Goal: Information Seeking & Learning: Learn about a topic

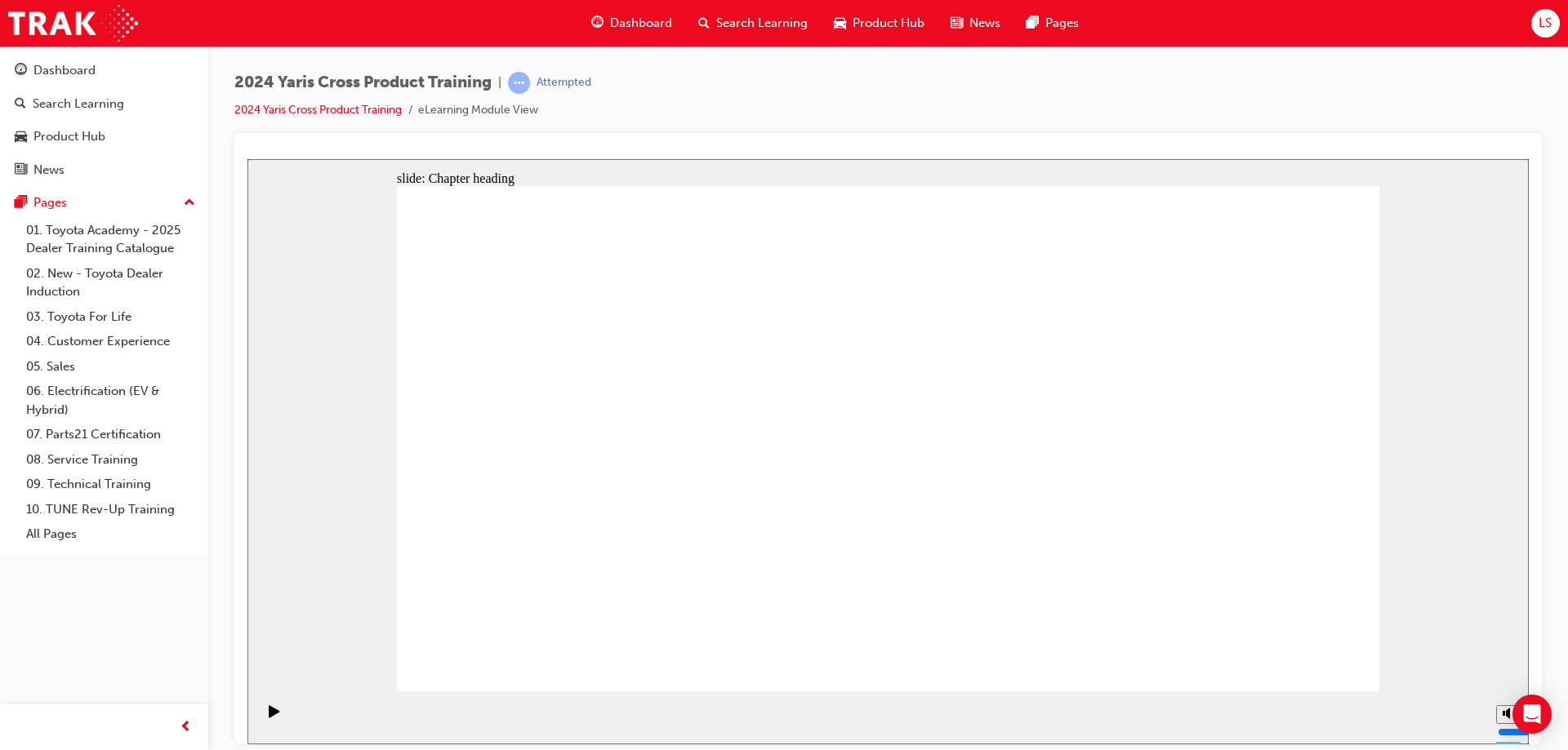
click at [1018, 724] on section "Playback Speed 2 1.75 1.5 1.25" at bounding box center [888, 717] width 1281 height 53
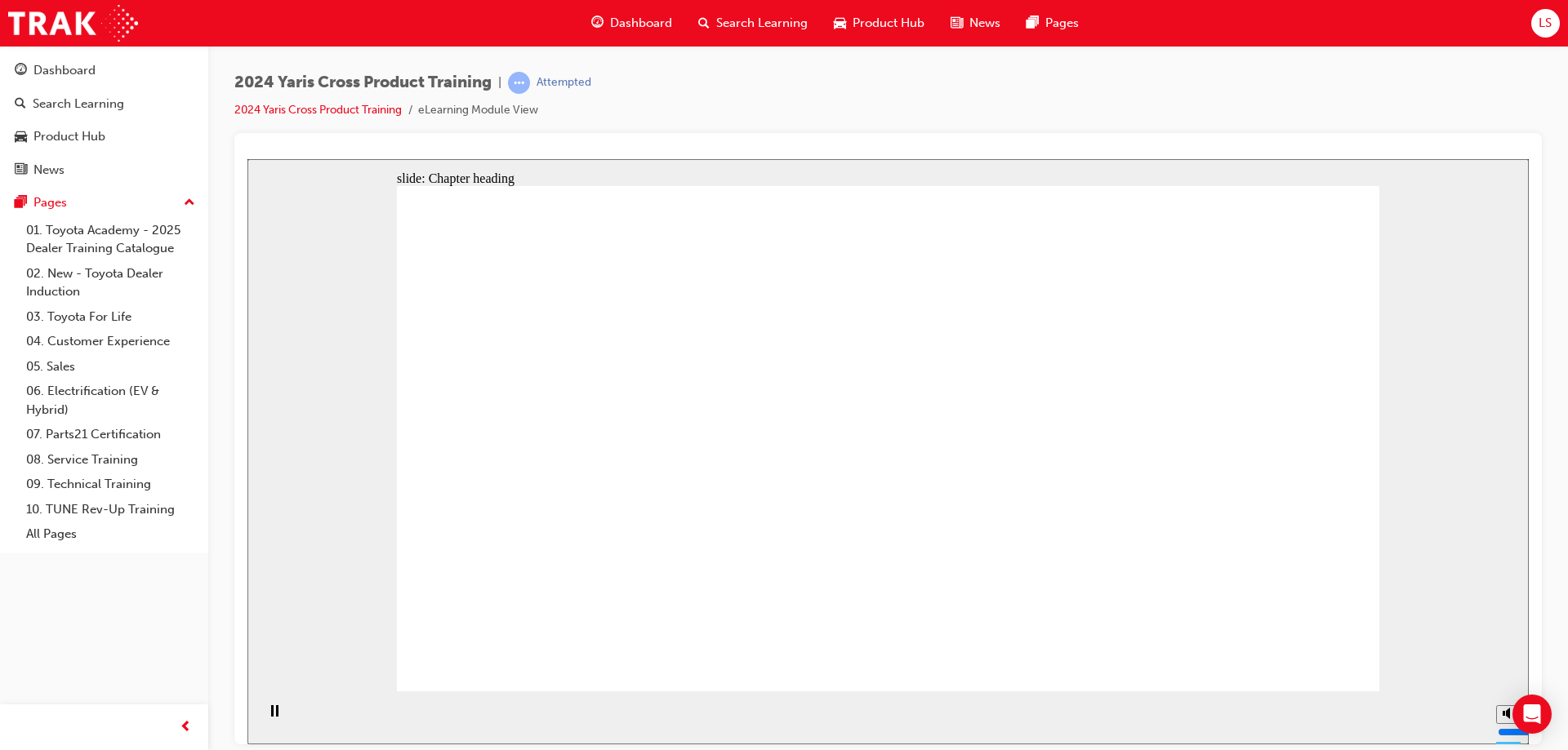
drag, startPoint x: 756, startPoint y: 363, endPoint x: 678, endPoint y: 374, distance: 78.8
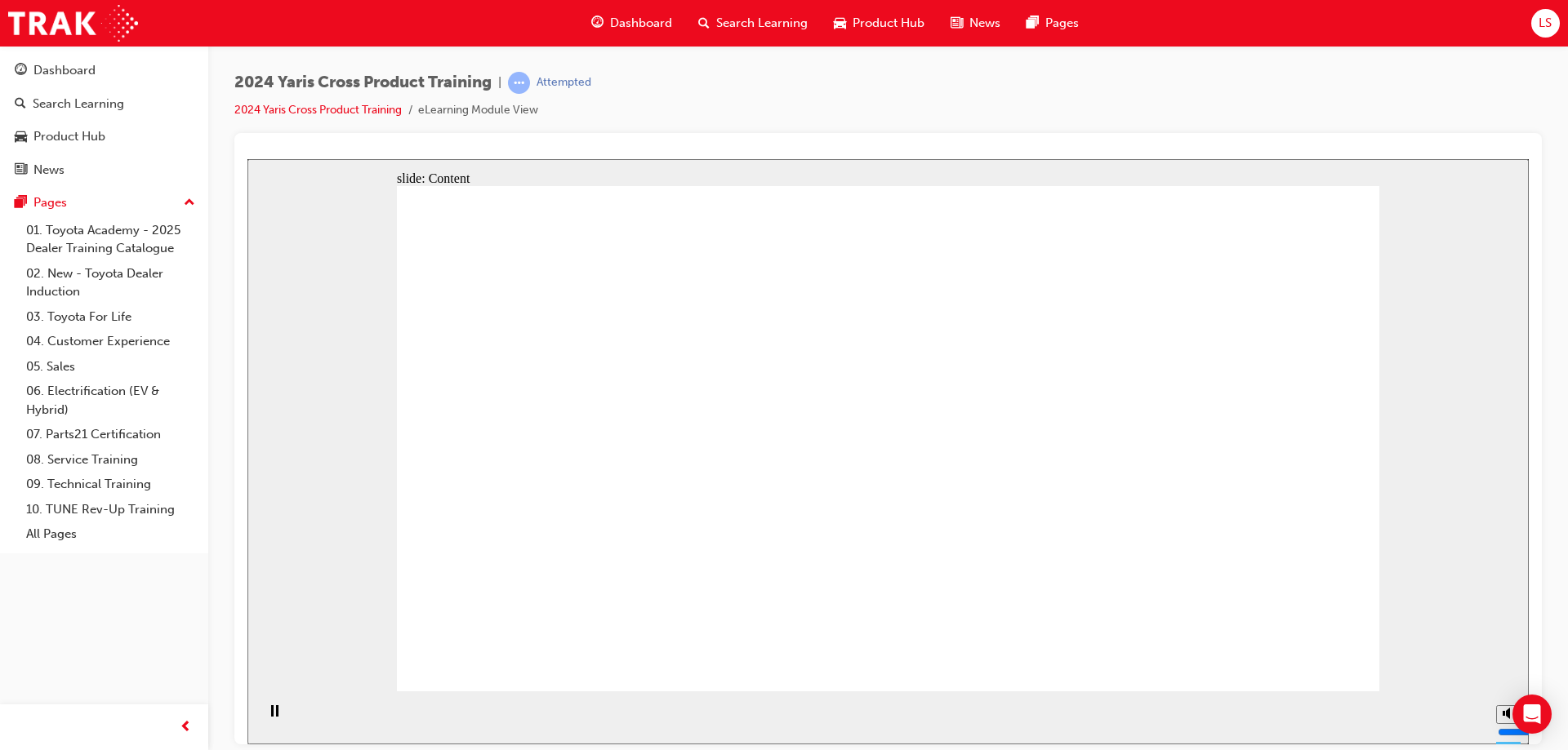
drag, startPoint x: 767, startPoint y: 540, endPoint x: 728, endPoint y: 436, distance: 111.1
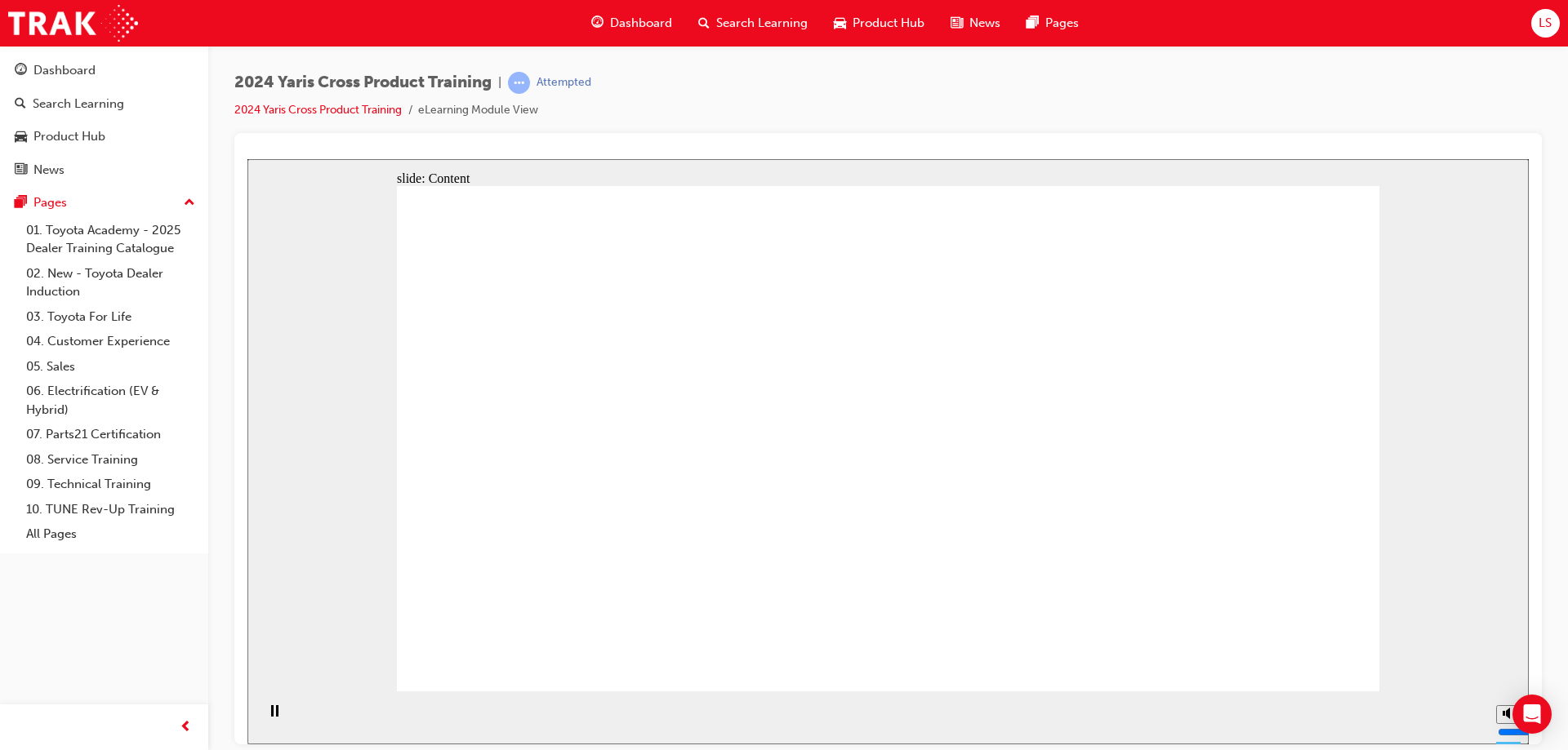
drag, startPoint x: 712, startPoint y: 444, endPoint x: 810, endPoint y: 422, distance: 100.4
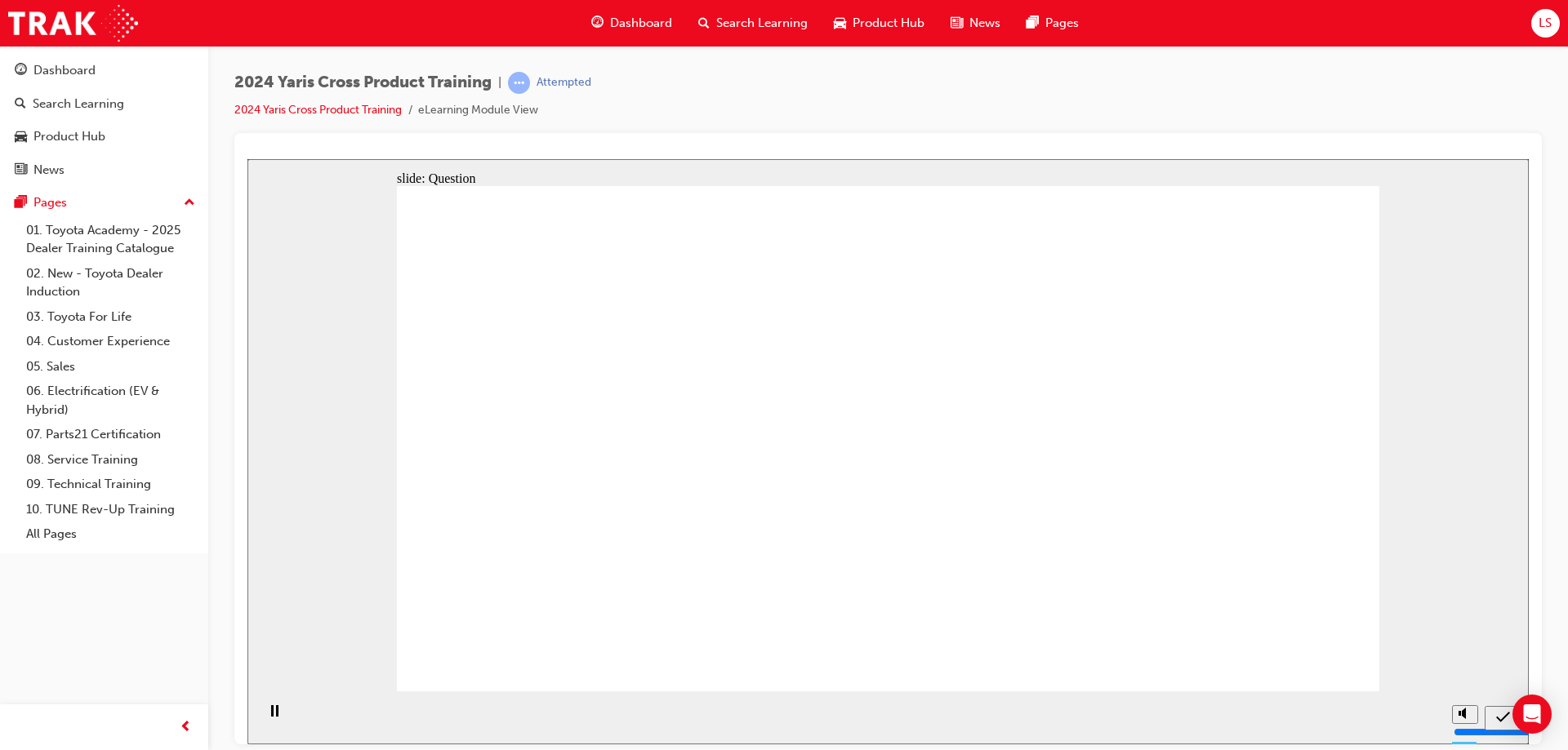
radio input "true"
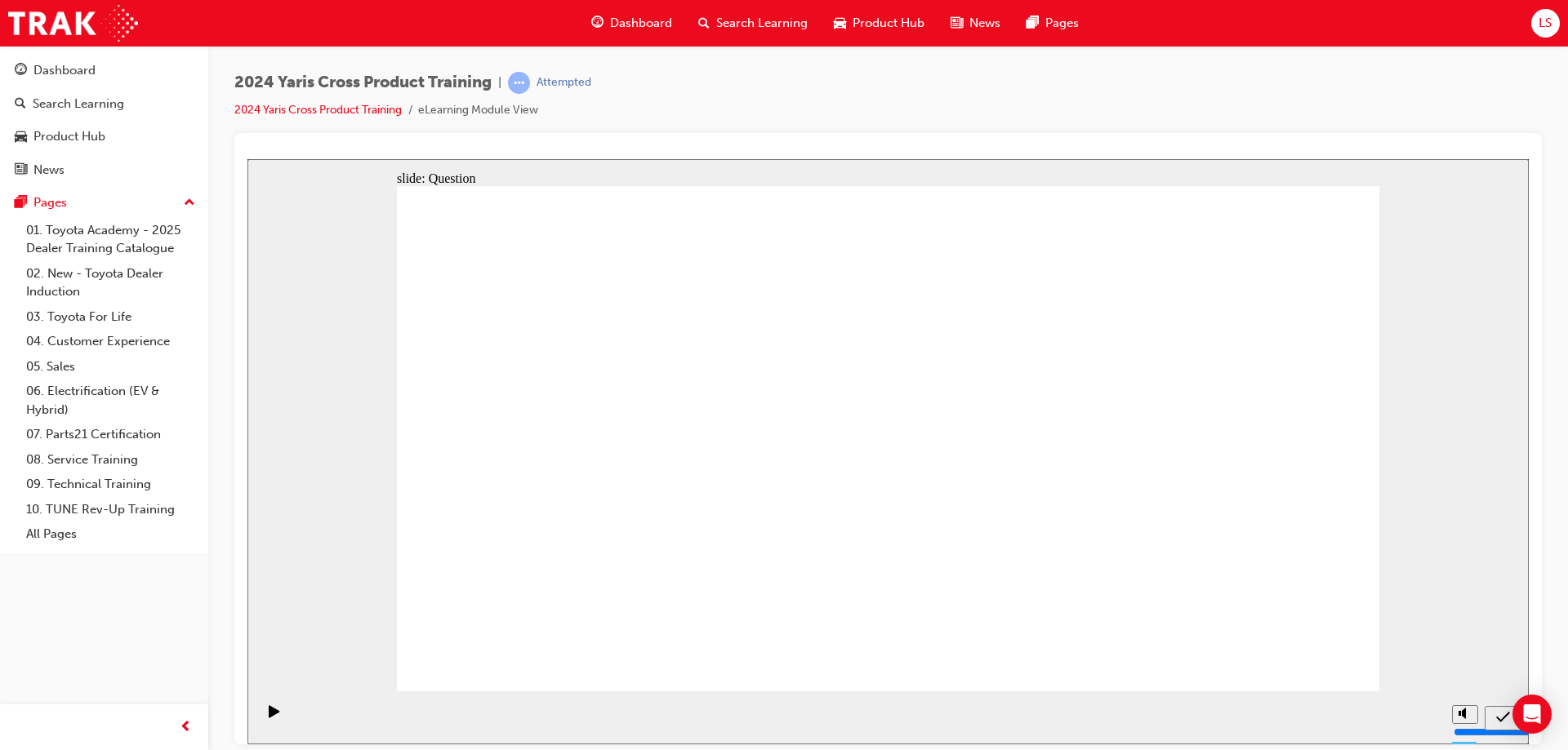
checkbox input "true"
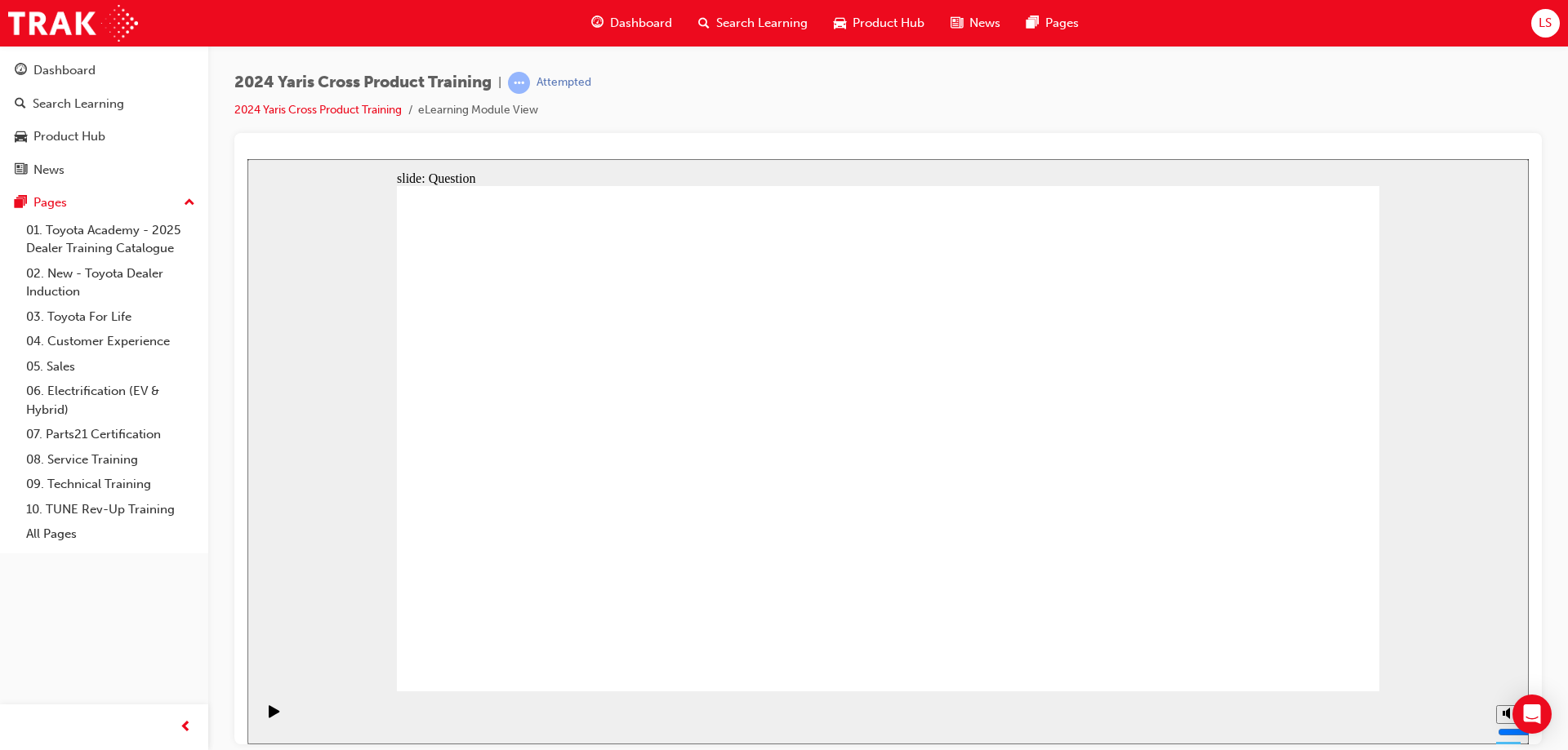
checkbox input "true"
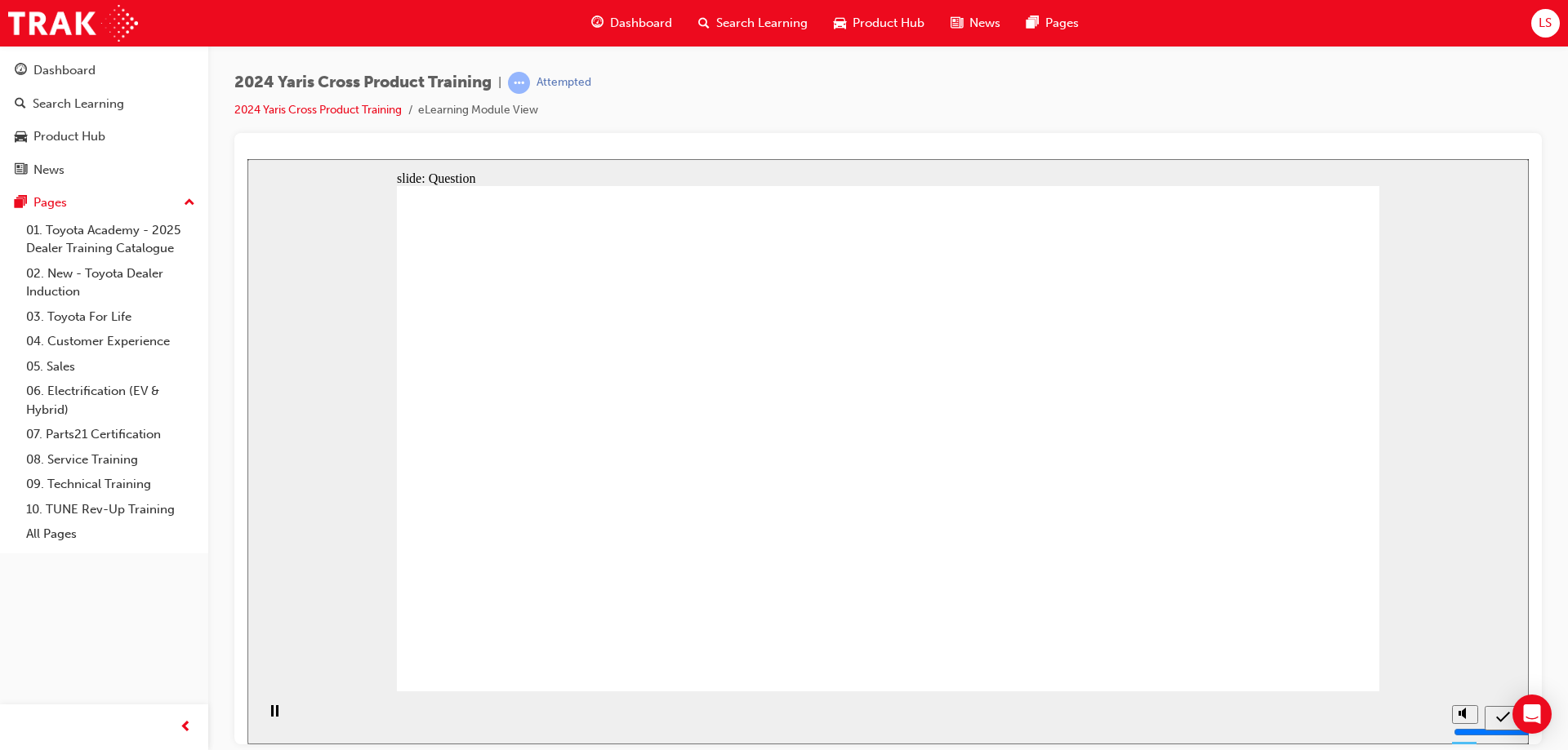
radio input "true"
drag, startPoint x: 953, startPoint y: 378, endPoint x: 577, endPoint y: 537, distance: 408.2
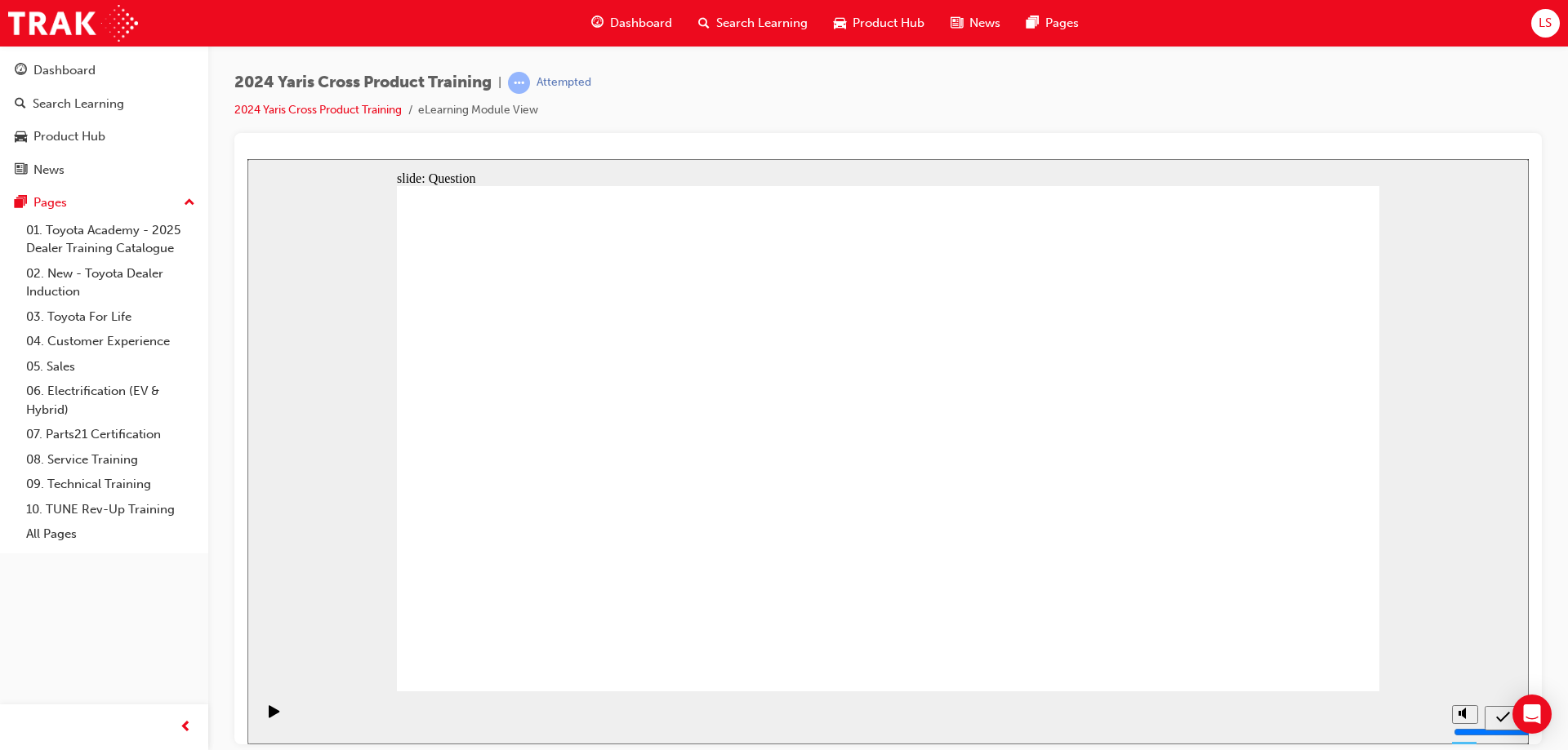
drag, startPoint x: 1205, startPoint y: 417, endPoint x: 830, endPoint y: 573, distance: 406.2
drag, startPoint x: 631, startPoint y: 388, endPoint x: 1011, endPoint y: 561, distance: 417.5
drag, startPoint x: 775, startPoint y: 378, endPoint x: 1144, endPoint y: 542, distance: 403.8
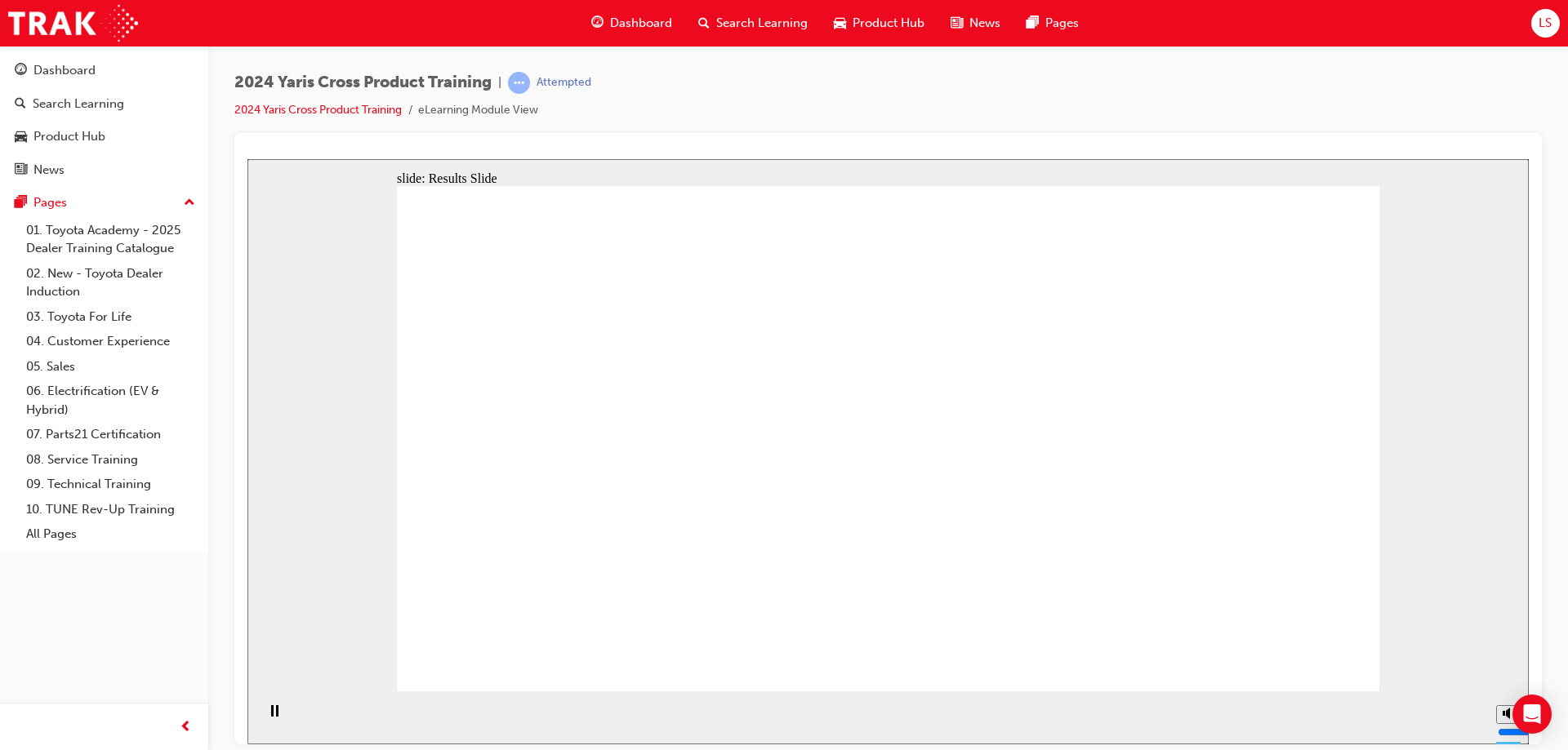
radio input "false"
radio input "true"
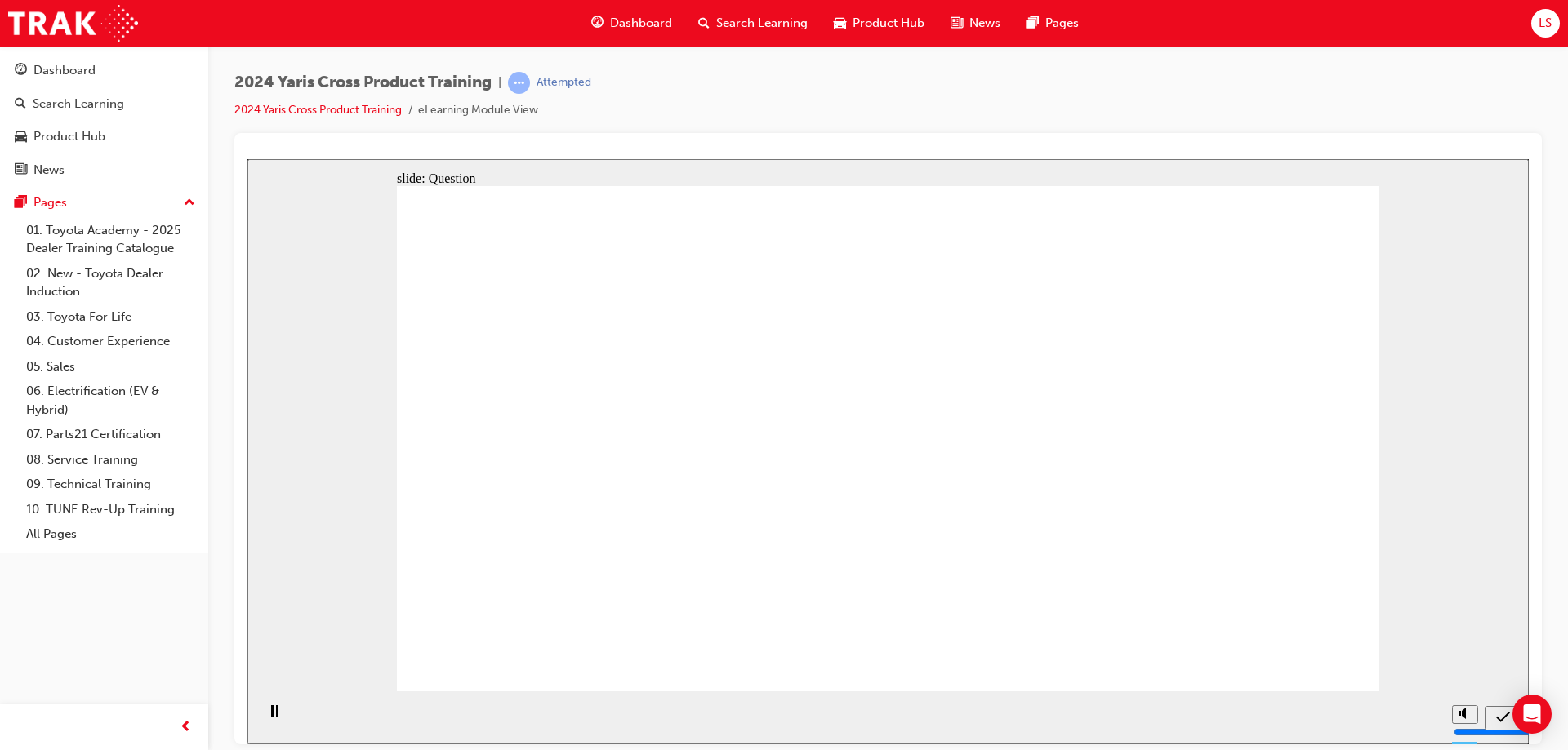
radio input "true"
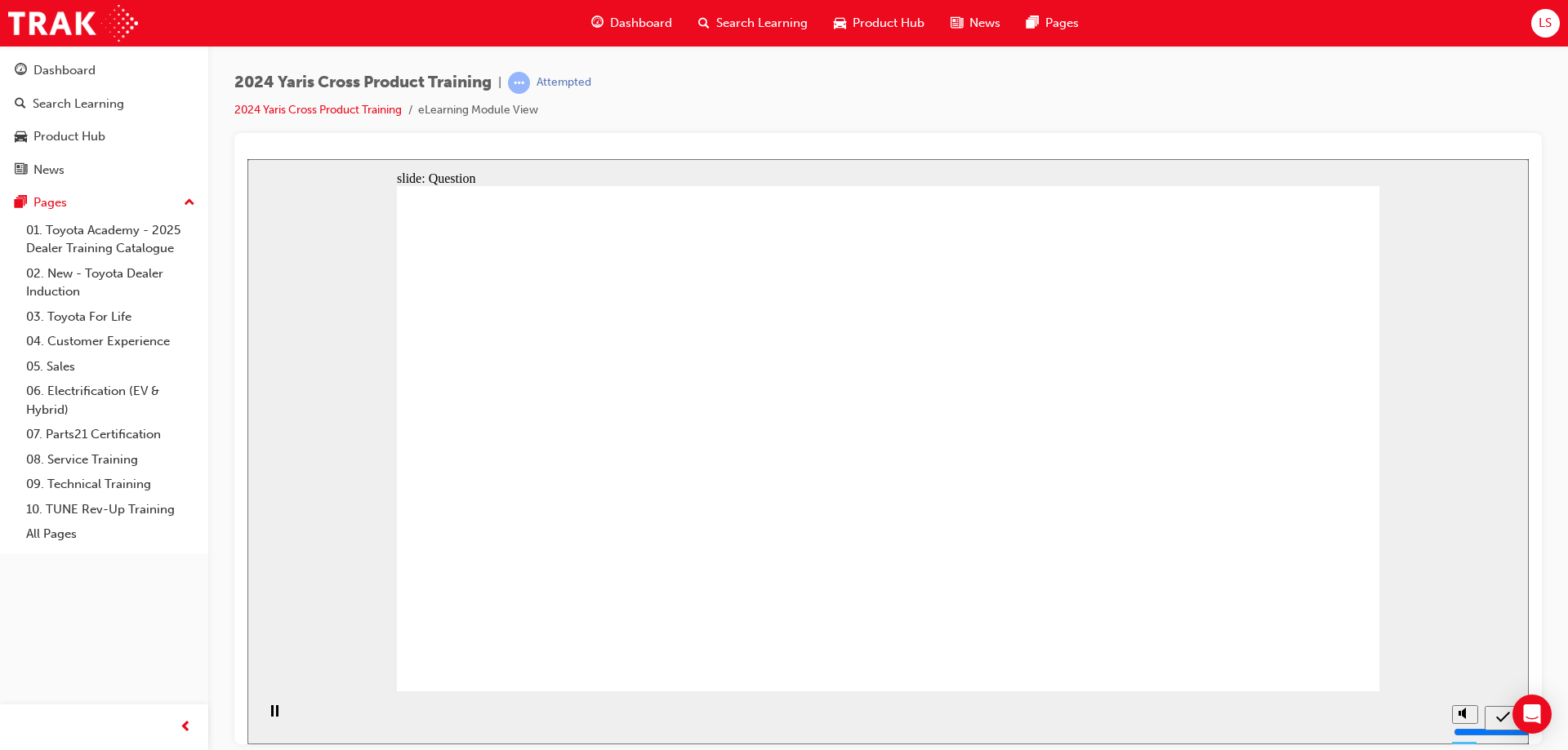
radio input "true"
checkbox input "true"
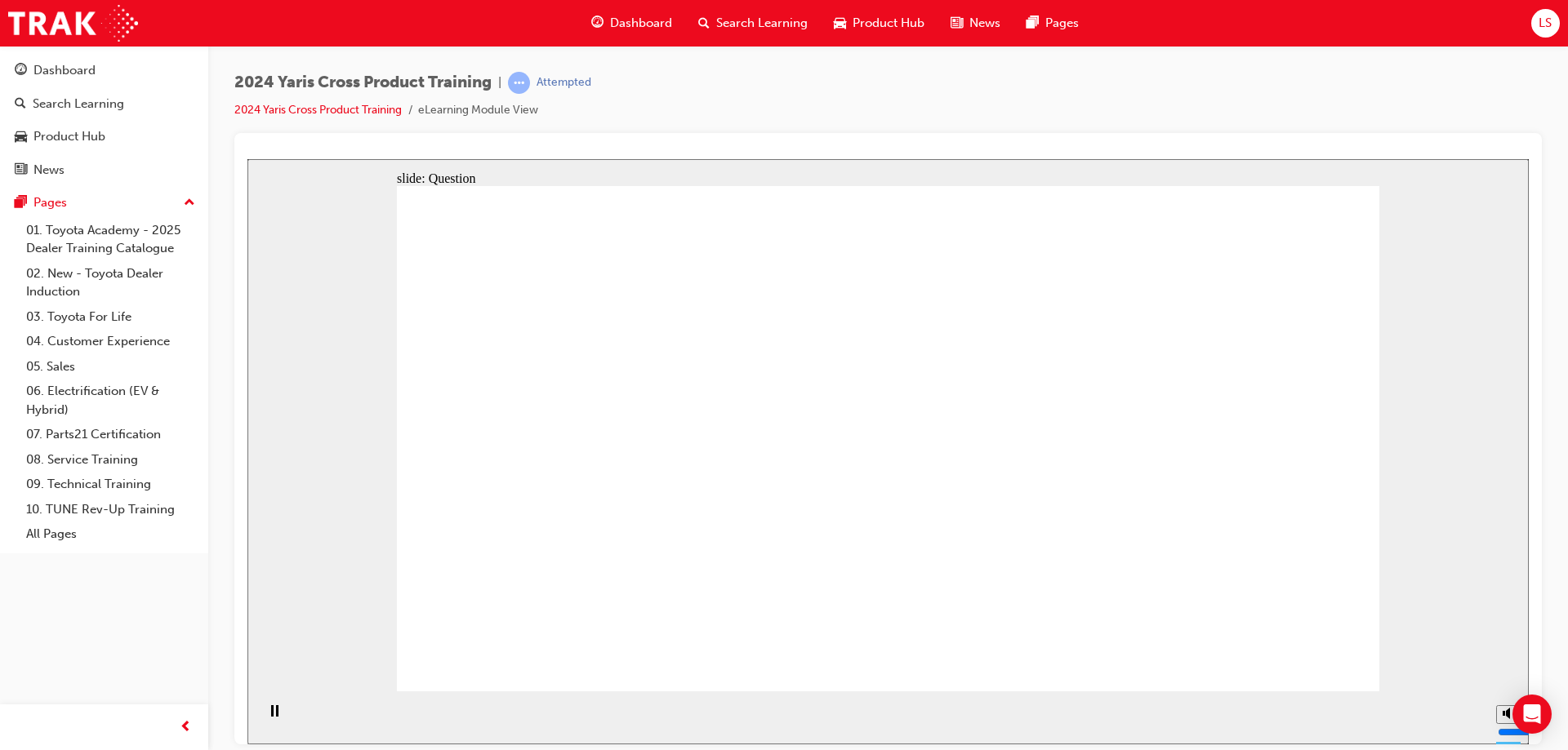
checkbox input "true"
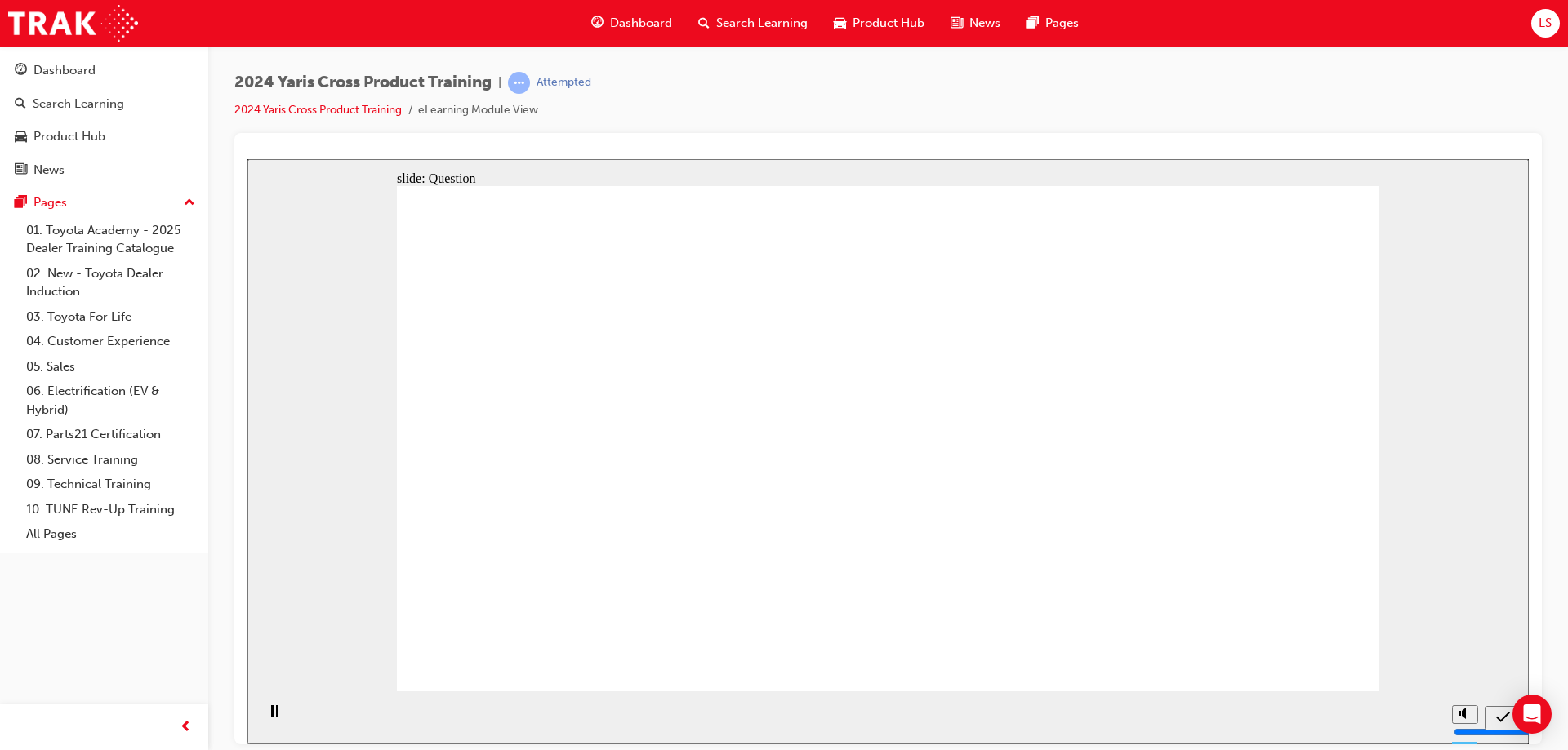
radio input "true"
drag, startPoint x: 588, startPoint y: 401, endPoint x: 998, endPoint y: 465, distance: 415.0
drag, startPoint x: 1016, startPoint y: 418, endPoint x: 1107, endPoint y: 496, distance: 119.9
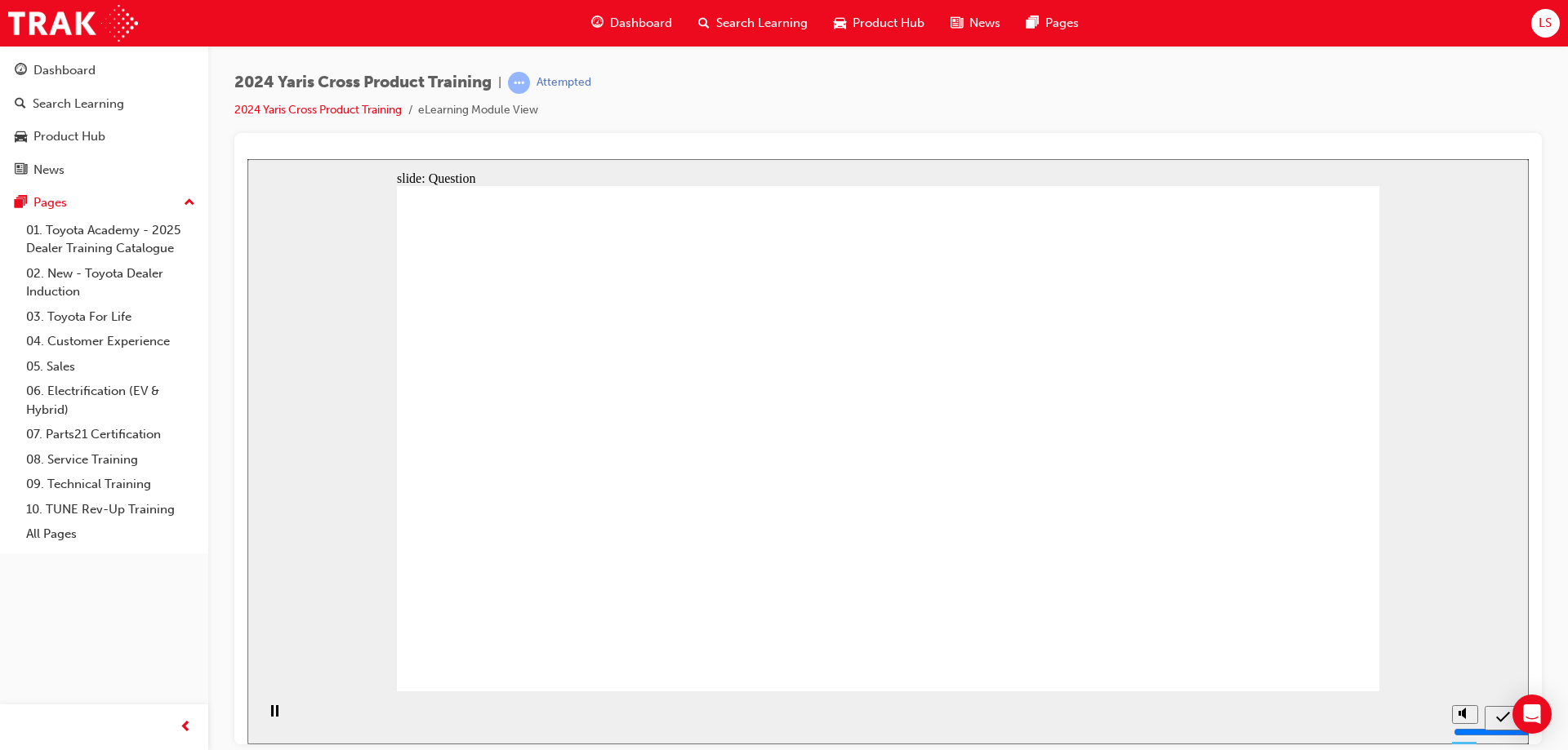
drag, startPoint x: 1249, startPoint y: 409, endPoint x: 843, endPoint y: 394, distance: 406.3
drag, startPoint x: 908, startPoint y: 465, endPoint x: 1212, endPoint y: 570, distance: 321.6
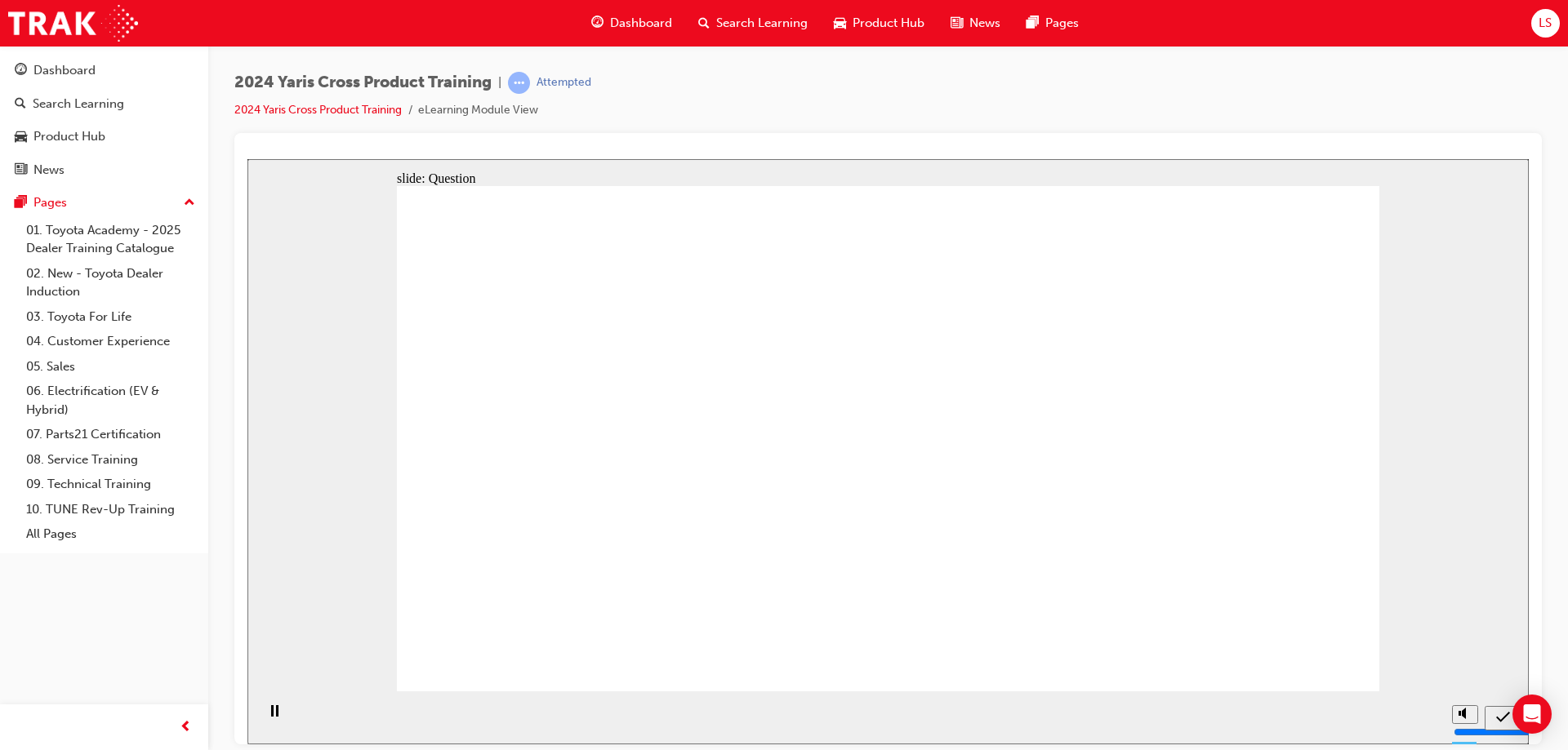
radio input "true"
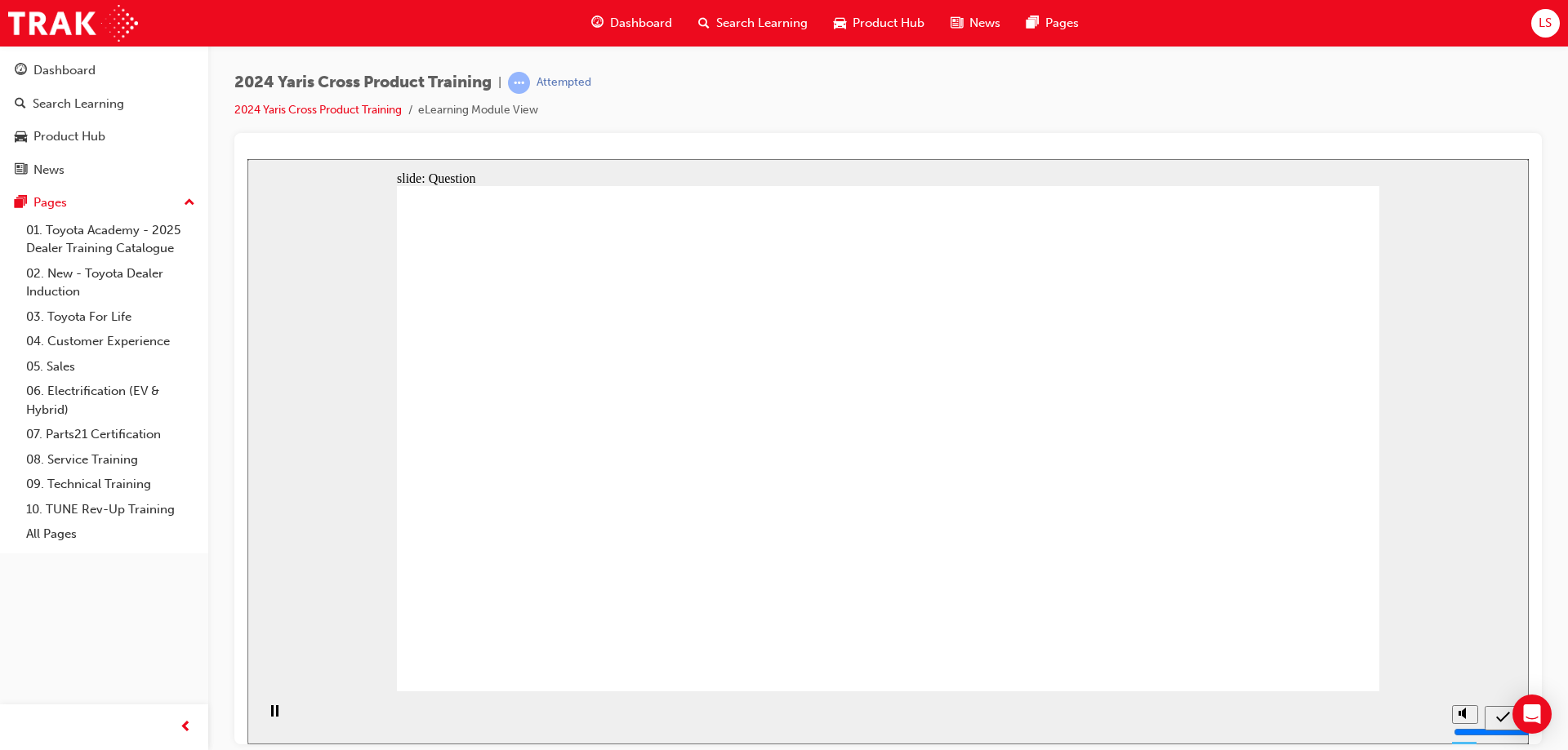
radio input "true"
checkbox input "true"
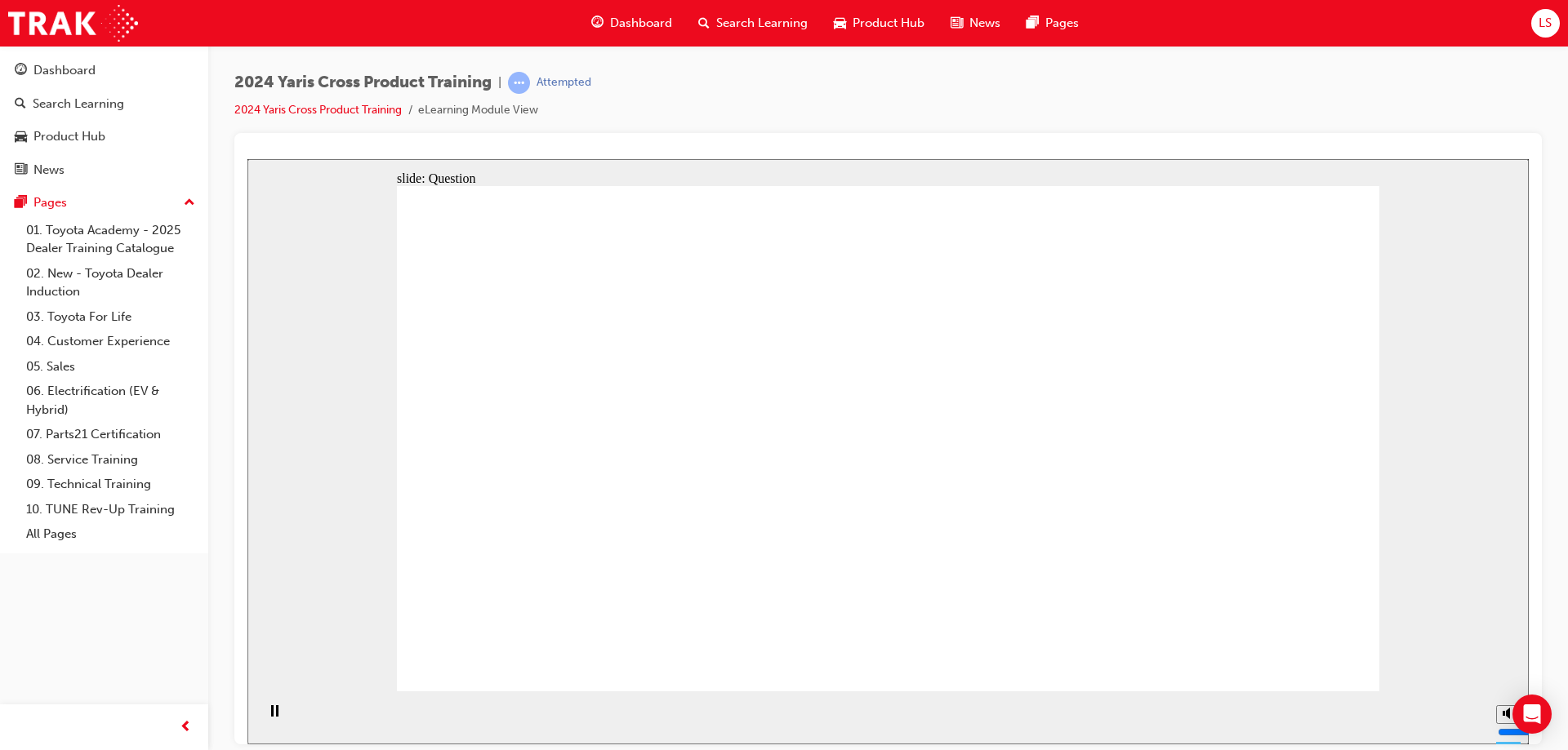
checkbox input "true"
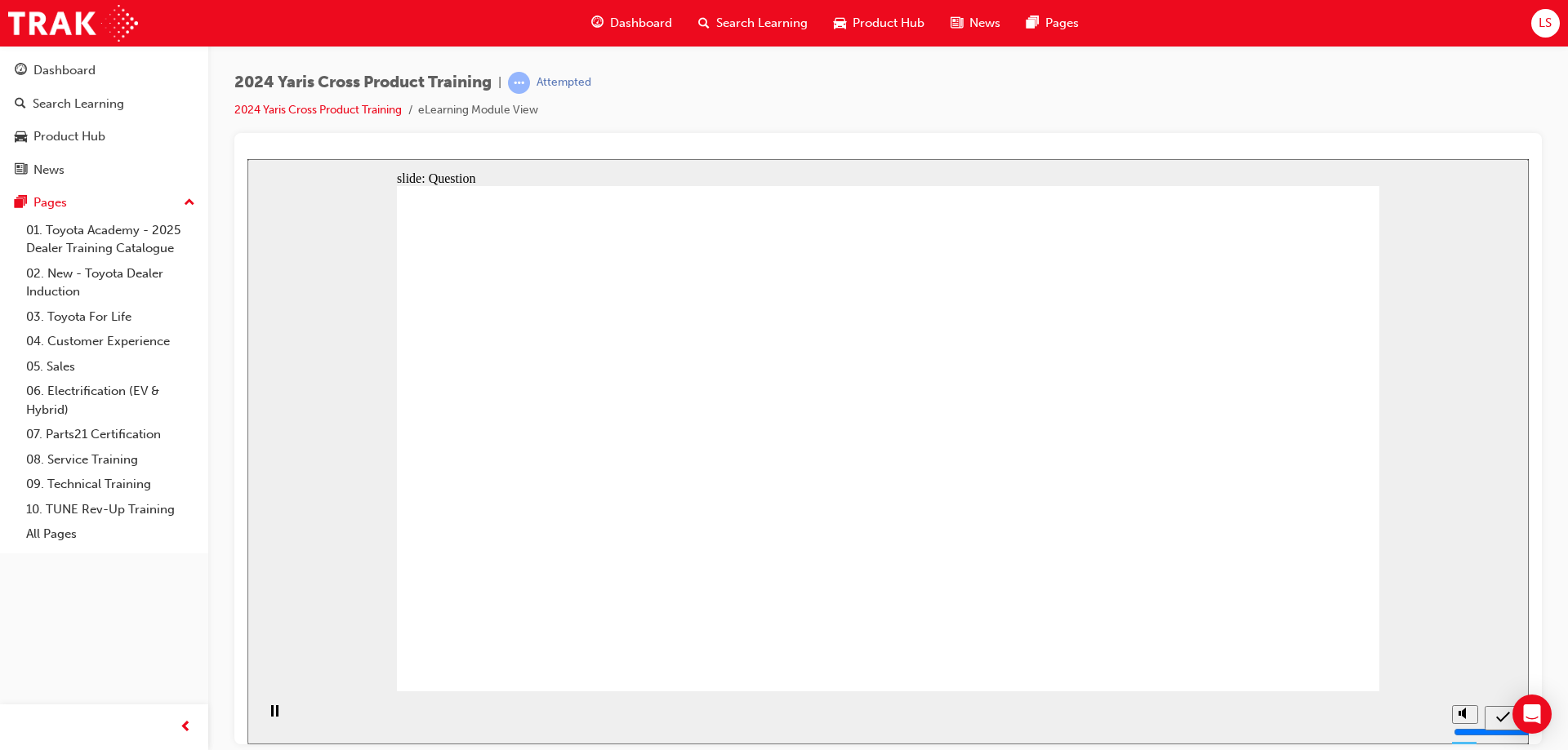
radio input "true"
drag, startPoint x: 985, startPoint y: 394, endPoint x: 611, endPoint y: 564, distance: 410.8
drag, startPoint x: 1202, startPoint y: 393, endPoint x: 836, endPoint y: 547, distance: 397.1
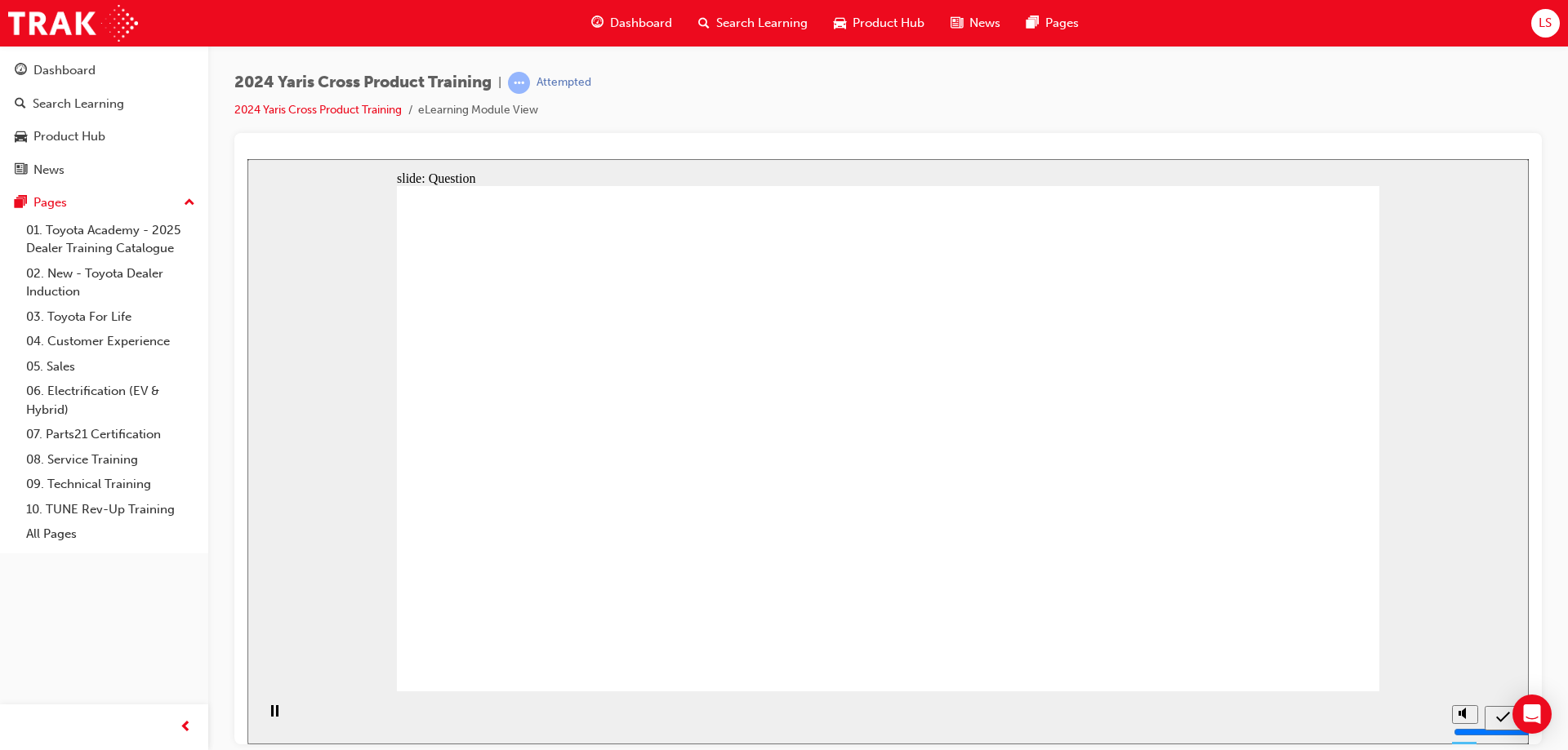
drag, startPoint x: 629, startPoint y: 402, endPoint x: 1070, endPoint y: 580, distance: 475.6
drag, startPoint x: 864, startPoint y: 436, endPoint x: 904, endPoint y: 470, distance: 52.5
drag, startPoint x: 801, startPoint y: 425, endPoint x: 1170, endPoint y: 589, distance: 403.8
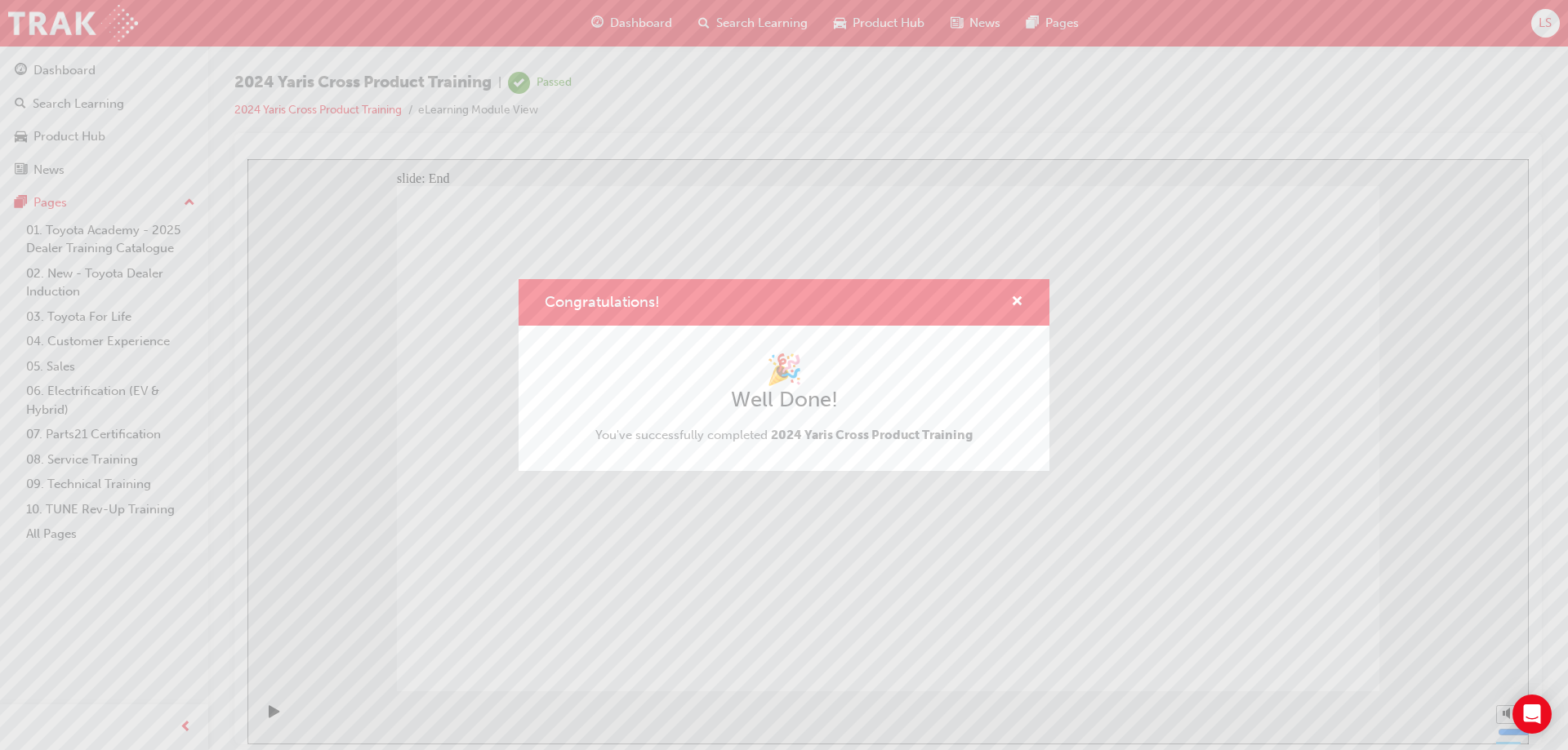
click at [1020, 289] on div "Congratulations!" at bounding box center [784, 303] width 531 height 47
click at [1020, 296] on span "cross-icon" at bounding box center [1018, 303] width 13 height 14
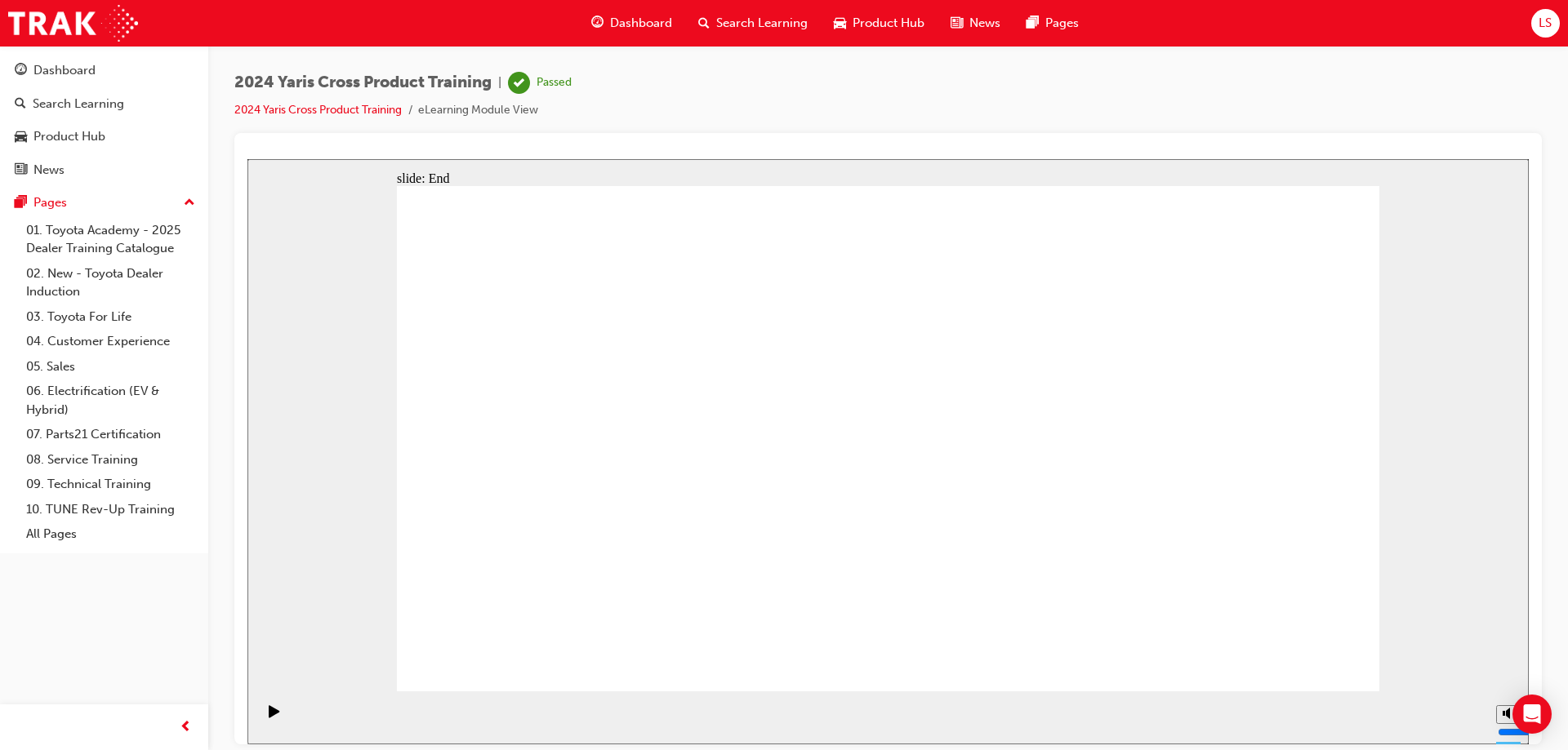
click at [760, 28] on span "Search Learning" at bounding box center [762, 22] width 91 height 19
